Goal: Information Seeking & Learning: Check status

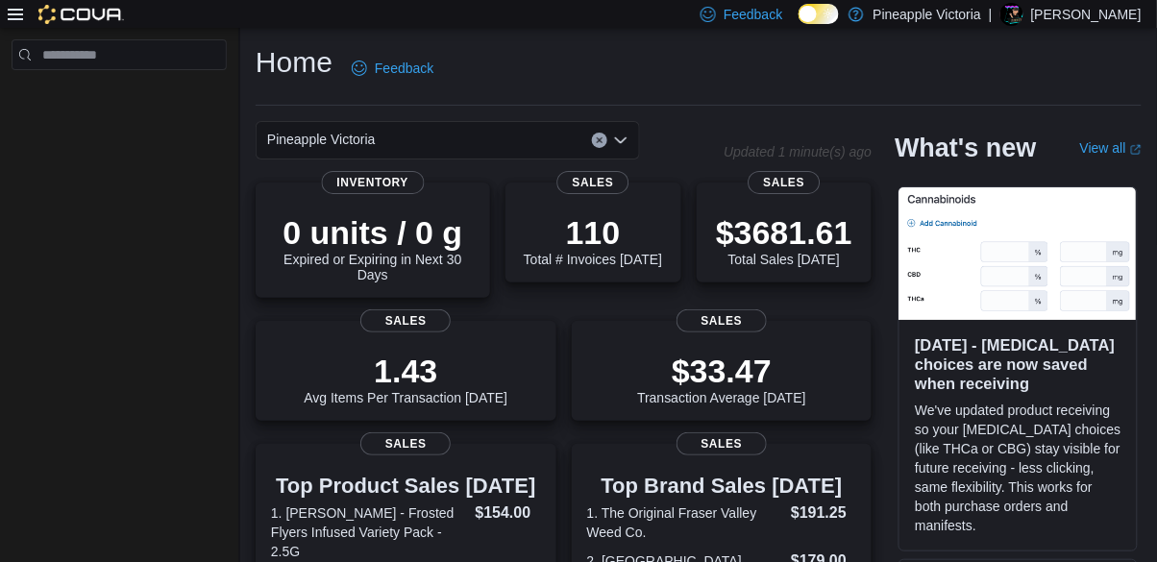
click at [789, 250] on p "$3681.61" at bounding box center [784, 232] width 136 height 38
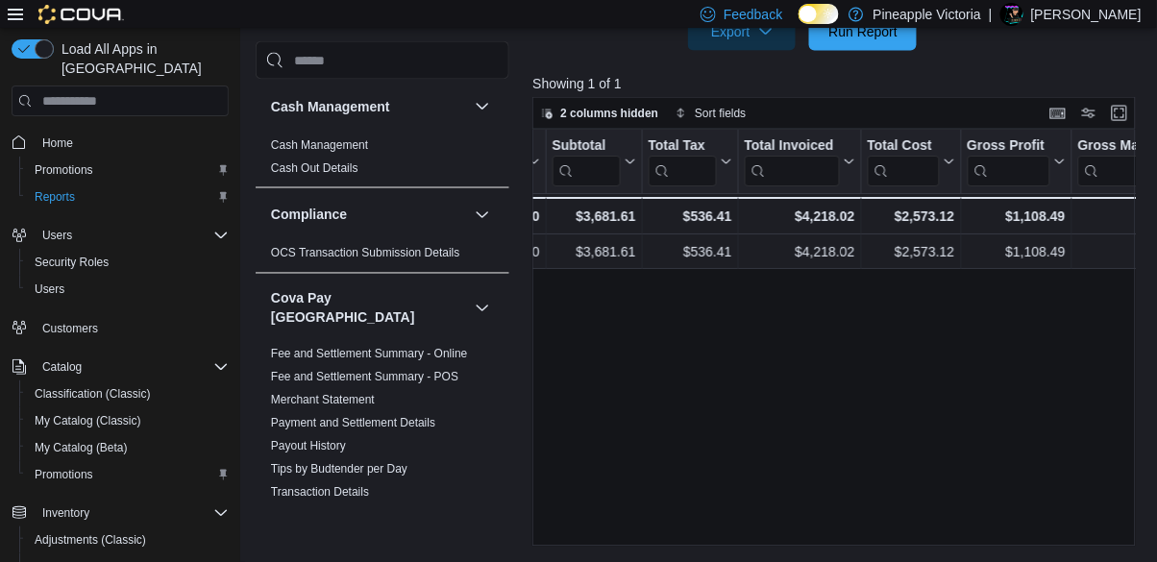
scroll to position [0, 667]
click at [108, 193] on button "Reports" at bounding box center [127, 197] width 217 height 27
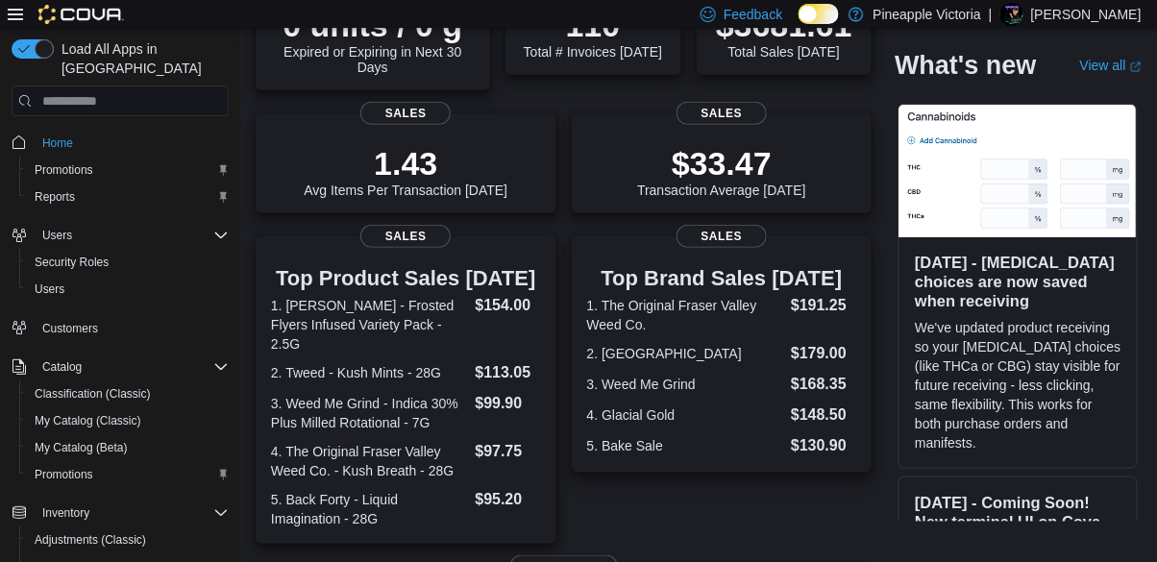
scroll to position [512, 0]
